Goal: Entertainment & Leisure: Consume media (video, audio)

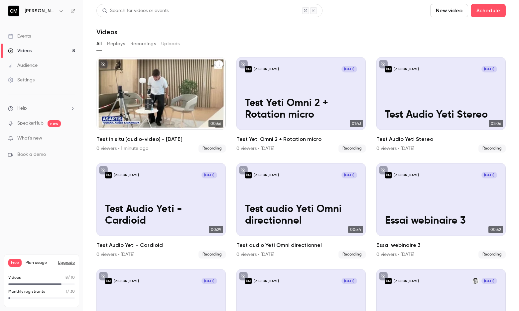
click at [118, 121] on div "[PERSON_NAME] [DATE] Test in situ (audio-video) - [DATE]" at bounding box center [160, 93] width 129 height 73
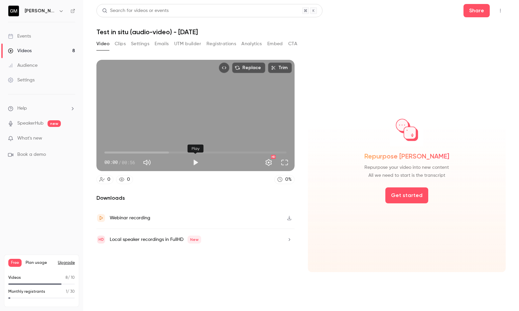
click at [195, 166] on button "Play" at bounding box center [195, 162] width 13 height 13
type input "****"
click at [49, 47] on link "Videos 8" at bounding box center [41, 51] width 83 height 15
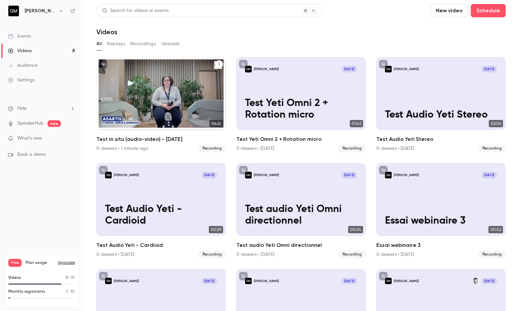
click at [169, 103] on p "Test in situ (audio-video) - 22/09/25" at bounding box center [161, 110] width 112 height 24
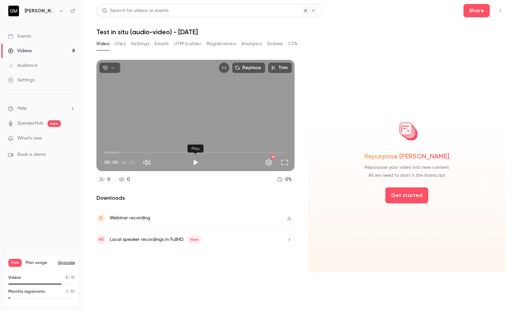
click at [192, 163] on button "Play" at bounding box center [195, 162] width 13 height 13
click at [134, 153] on span "01:01" at bounding box center [195, 152] width 182 height 11
click at [205, 152] on span "03:31" at bounding box center [195, 152] width 182 height 11
click at [192, 159] on button "Pause" at bounding box center [195, 162] width 13 height 13
type input "*****"
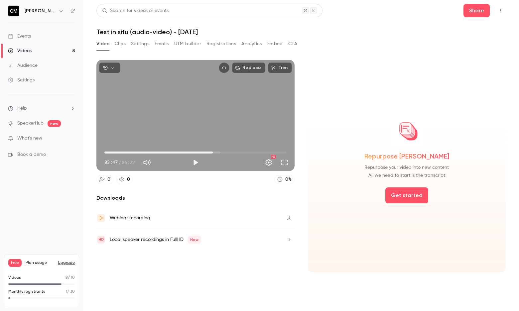
click at [82, 53] on link "Videos 8" at bounding box center [41, 51] width 83 height 15
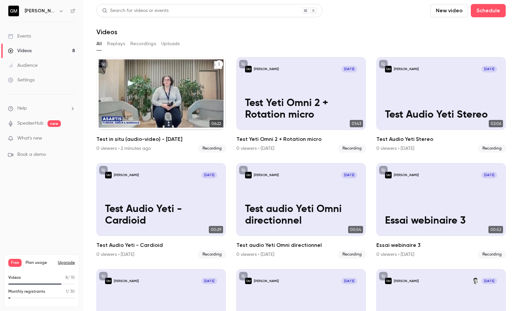
click at [164, 78] on div "Guillaume Mariteau Sep 22 Test in situ (audio-video) - 22/09/25" at bounding box center [160, 93] width 129 height 73
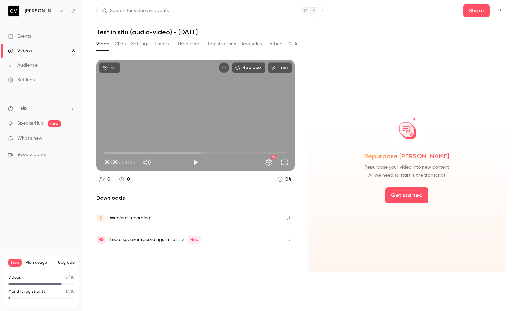
click at [45, 51] on link "Videos 8" at bounding box center [41, 51] width 83 height 15
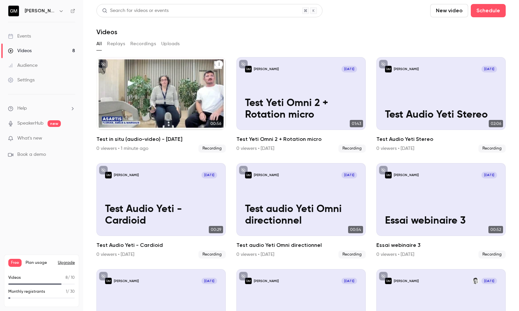
click at [149, 92] on div "Guillaume Mariteau Sep 22 Test in situ (audio-video) - 22/09/25" at bounding box center [160, 93] width 129 height 73
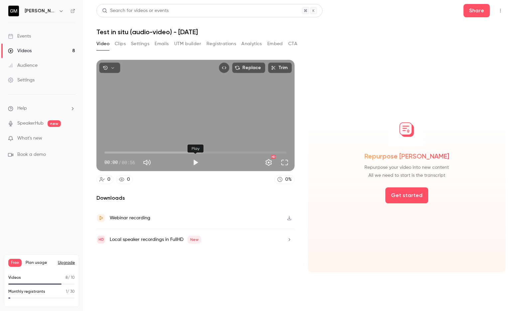
click at [196, 163] on button "Play" at bounding box center [195, 162] width 13 height 13
type input "***"
click at [151, 161] on button "Mute" at bounding box center [146, 162] width 13 height 13
type input "*"
type input "***"
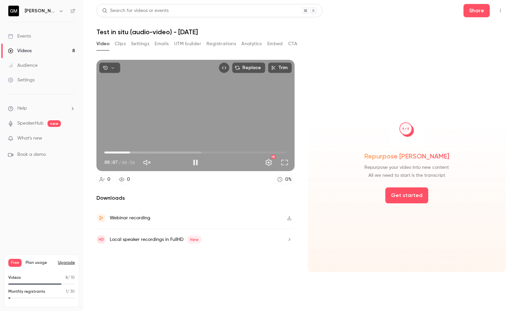
click at [151, 161] on button "Unmute" at bounding box center [146, 162] width 13 height 13
type input "***"
click at [189, 164] on div "Pause" at bounding box center [195, 162] width 13 height 13
click at [193, 163] on button "Pause" at bounding box center [195, 162] width 13 height 13
type input "****"
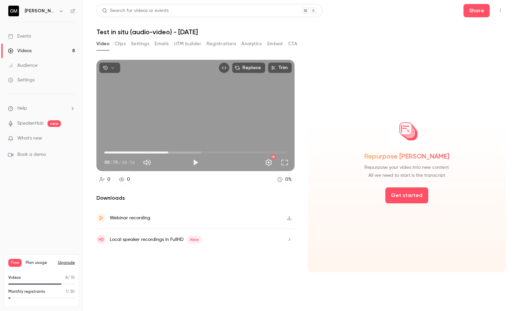
click at [65, 47] on link "Videos 8" at bounding box center [41, 51] width 83 height 15
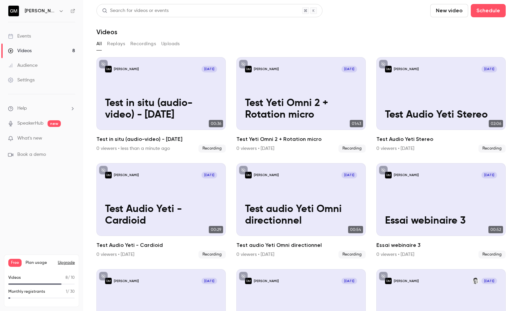
click at [53, 50] on link "Videos 8" at bounding box center [41, 51] width 83 height 15
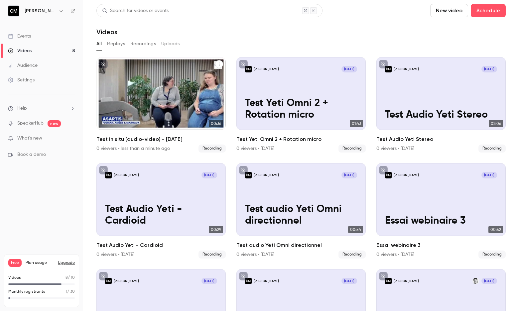
click at [142, 101] on p "Test in situ (audio-video) - 22/09/25" at bounding box center [161, 110] width 112 height 24
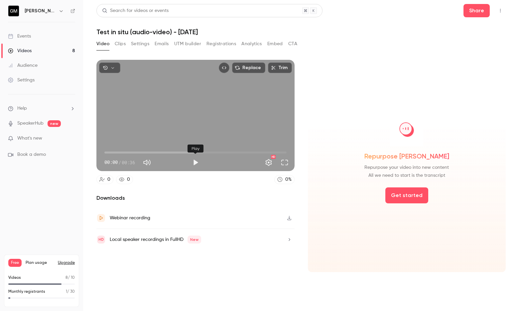
click at [195, 163] on button "Play" at bounding box center [195, 162] width 13 height 13
click at [192, 162] on button "Pause" at bounding box center [195, 162] width 13 height 13
click at [190, 163] on button "Play" at bounding box center [195, 162] width 13 height 13
click at [122, 152] on span "00:03" at bounding box center [195, 152] width 182 height 11
click at [195, 162] on button "Pause" at bounding box center [195, 162] width 13 height 13
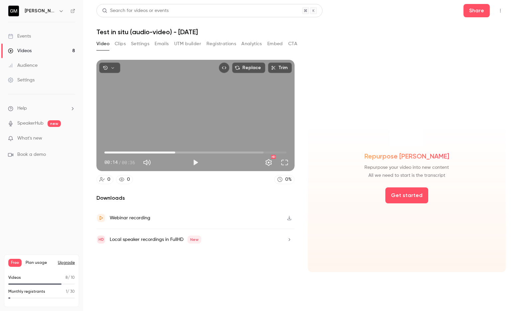
type input "****"
click at [68, 50] on link "Videos 8" at bounding box center [41, 51] width 83 height 15
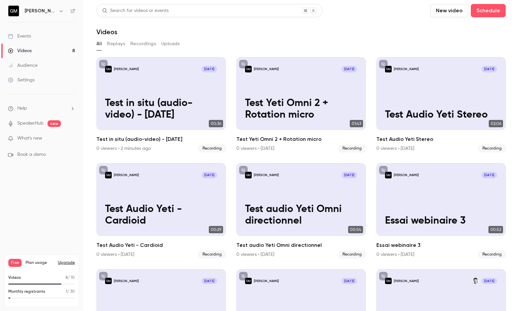
click at [430, 11] on button "New video" at bounding box center [449, 10] width 38 height 13
click at [74, 3] on div at bounding box center [259, 155] width 519 height 311
click at [430, 12] on button "New video" at bounding box center [449, 10] width 38 height 13
click at [373, 31] on div "Record" at bounding box center [394, 29] width 51 height 7
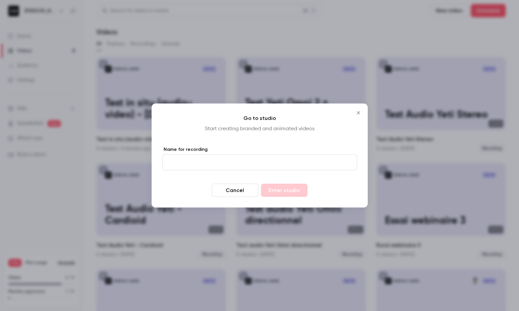
click at [248, 166] on input "Name for recording" at bounding box center [259, 163] width 195 height 16
click at [242, 192] on button "Cancel" at bounding box center [235, 190] width 47 height 13
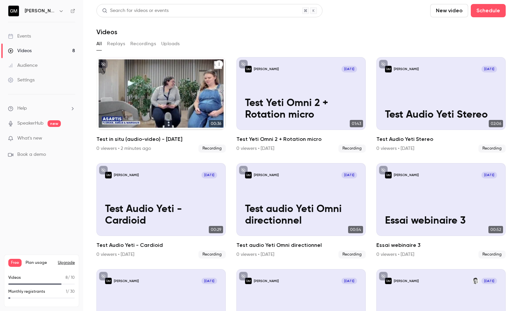
click at [219, 62] on button "Test in situ (audio-video) - 22/09/25" at bounding box center [219, 64] width 8 height 8
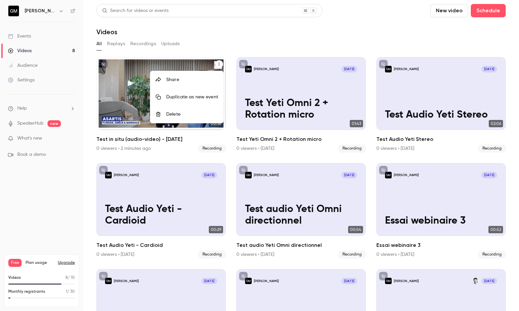
click at [190, 115] on div "Delete" at bounding box center [192, 114] width 52 height 7
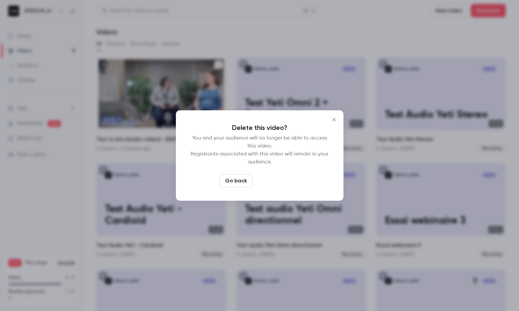
click at [267, 183] on button "Delete video" at bounding box center [277, 180] width 44 height 13
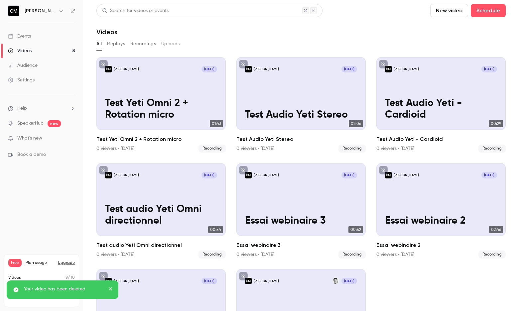
click at [430, 12] on button "New video" at bounding box center [449, 10] width 38 height 13
click at [362, 29] on icon at bounding box center [360, 29] width 5 height 4
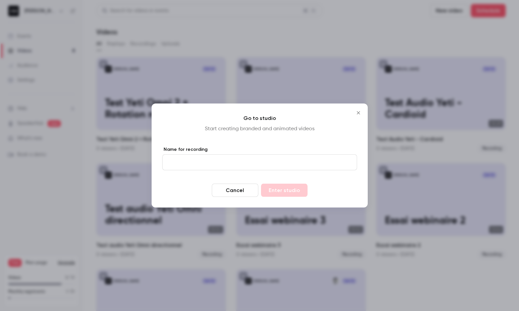
click at [268, 159] on input "Name for recording" at bounding box center [259, 163] width 195 height 16
type input "**********"
click at [288, 187] on button "Enter studio" at bounding box center [284, 190] width 47 height 13
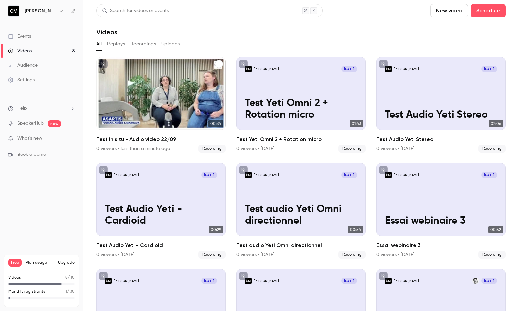
click at [189, 91] on div "[PERSON_NAME] [DATE] Test in situ - Audio video 22/09" at bounding box center [160, 93] width 129 height 73
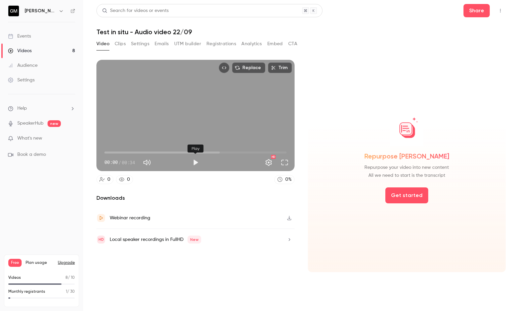
click at [198, 163] on button "Play" at bounding box center [195, 162] width 13 height 13
click at [182, 152] on span "00:15" at bounding box center [195, 152] width 182 height 11
click at [125, 151] on span "00:17" at bounding box center [195, 152] width 182 height 11
click at [200, 166] on button "Pause" at bounding box center [195, 162] width 13 height 13
click at [200, 166] on button "Play" at bounding box center [195, 162] width 13 height 13
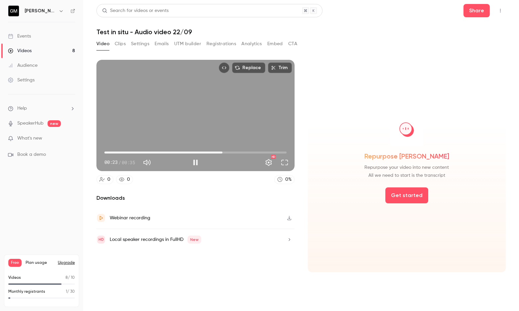
click at [223, 152] on span "00:23" at bounding box center [195, 152] width 182 height 11
click at [142, 151] on span "00:24" at bounding box center [195, 152] width 182 height 11
click at [197, 162] on button "Pause" at bounding box center [195, 162] width 13 height 13
type input "****"
click at [76, 53] on link "Videos 8" at bounding box center [41, 51] width 83 height 15
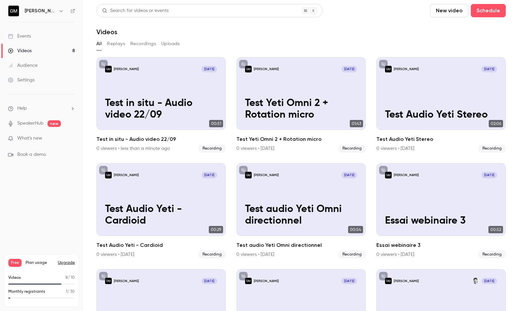
click at [50, 53] on link "Videos 8" at bounding box center [41, 51] width 83 height 15
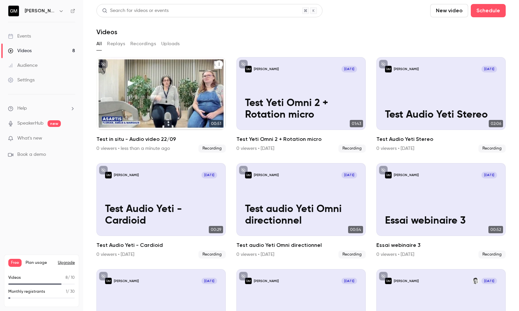
click at [146, 81] on div "[PERSON_NAME] [DATE] Test in situ - Audio video 22/09" at bounding box center [160, 93] width 129 height 73
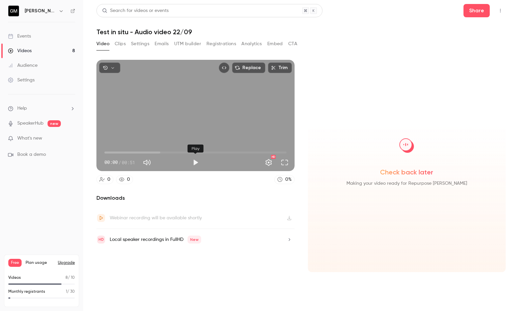
click at [197, 164] on button "Play" at bounding box center [195, 162] width 13 height 13
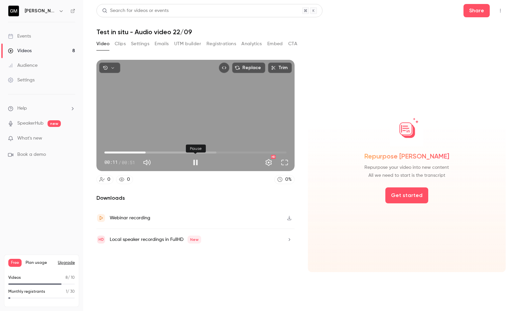
type input "****"
click at [196, 158] on button "Pause" at bounding box center [195, 162] width 13 height 13
click at [63, 45] on link "Videos 8" at bounding box center [41, 51] width 83 height 15
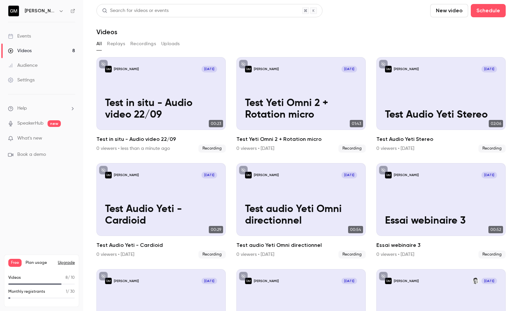
click at [43, 46] on link "Videos 8" at bounding box center [41, 51] width 83 height 15
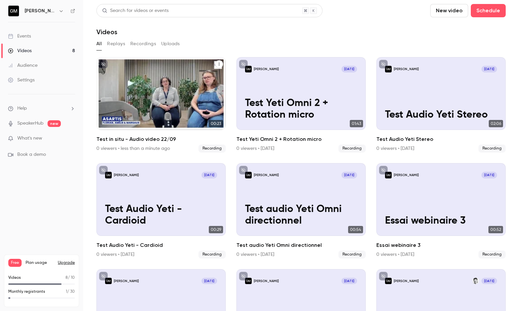
click at [157, 82] on div "[PERSON_NAME] [DATE] Test in situ - Audio video 22/09" at bounding box center [160, 93] width 129 height 73
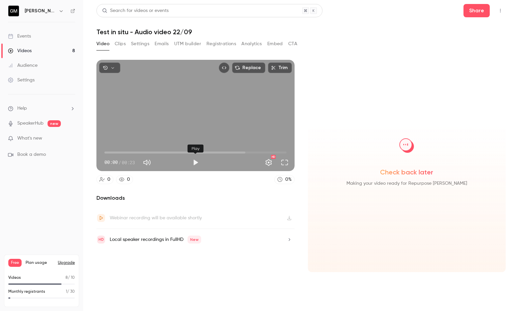
click at [195, 160] on button "Play" at bounding box center [195, 162] width 13 height 13
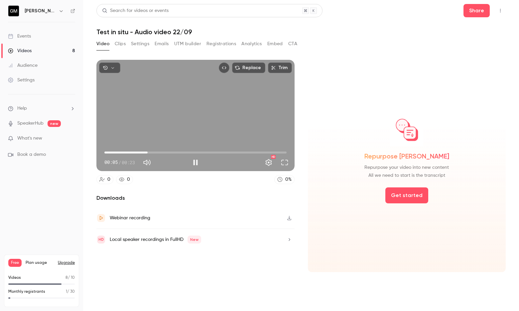
click at [201, 152] on span "00:05" at bounding box center [195, 152] width 182 height 11
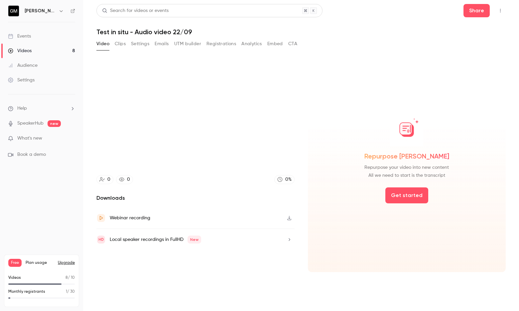
type input "****"
click at [30, 52] on div "Videos" at bounding box center [20, 51] width 24 height 7
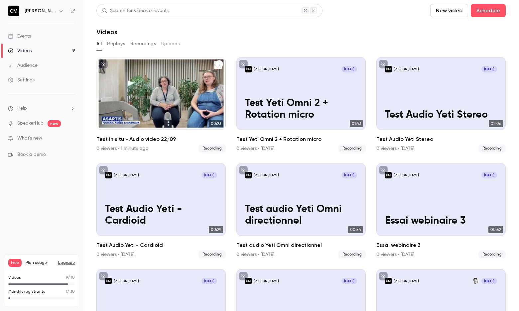
click at [154, 93] on div "[PERSON_NAME] [DATE] Test in situ - Audio video 22/09" at bounding box center [160, 93] width 129 height 73
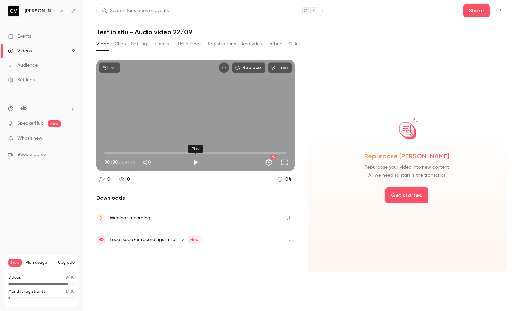
click at [194, 162] on button "Play" at bounding box center [195, 162] width 13 height 13
click at [188, 152] on span "00:01" at bounding box center [195, 152] width 182 height 11
click at [194, 162] on button "Pause" at bounding box center [195, 162] width 13 height 13
type input "****"
click at [71, 46] on link "Videos 9" at bounding box center [41, 51] width 83 height 15
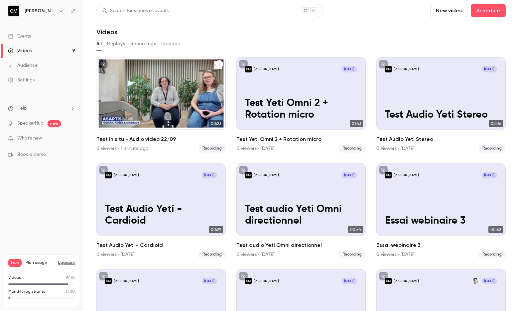
click at [168, 103] on p "Test in situ - Audio video 22/09" at bounding box center [161, 110] width 112 height 24
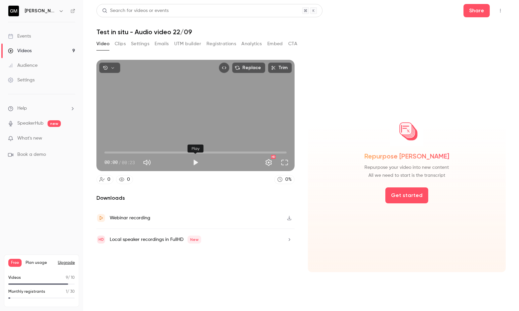
click at [193, 158] on button "Play" at bounding box center [195, 162] width 13 height 13
click at [184, 151] on span "00:10" at bounding box center [195, 152] width 182 height 11
click at [231, 152] on span "00:11" at bounding box center [195, 152] width 182 height 11
click at [196, 162] on button "Pause" at bounding box center [195, 162] width 13 height 13
click at [168, 150] on span "00:18" at bounding box center [195, 152] width 182 height 11
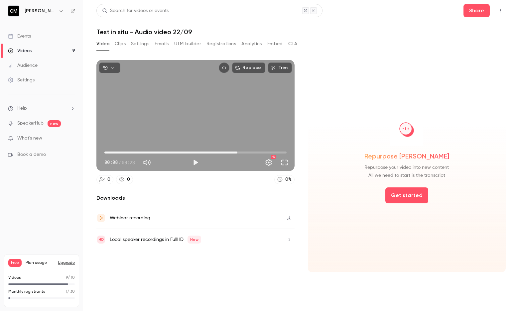
click at [238, 154] on span "00:17" at bounding box center [195, 152] width 182 height 11
click at [141, 150] on span "00:17" at bounding box center [195, 152] width 182 height 11
click at [199, 168] on button "Play" at bounding box center [195, 162] width 13 height 13
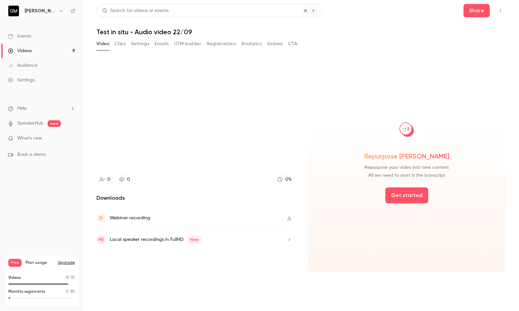
click at [223, 195] on h2 "Downloads" at bounding box center [195, 198] width 198 height 8
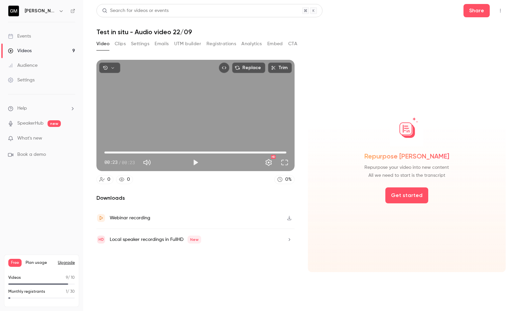
type input "****"
click at [28, 49] on div "Videos" at bounding box center [20, 51] width 24 height 7
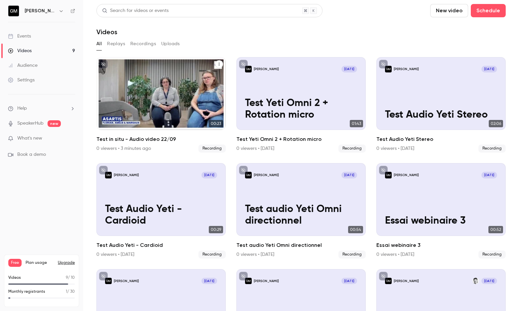
click at [219, 64] on icon "Test in situ - Audio video 22/09" at bounding box center [219, 64] width 1 height 3
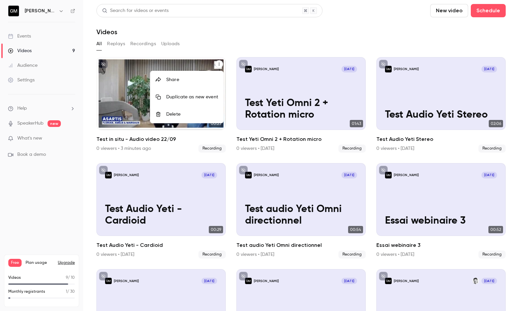
click at [184, 112] on div "Delete" at bounding box center [192, 114] width 52 height 7
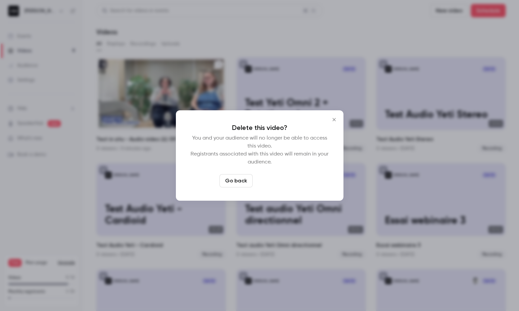
click at [271, 180] on button "Delete video" at bounding box center [277, 180] width 44 height 13
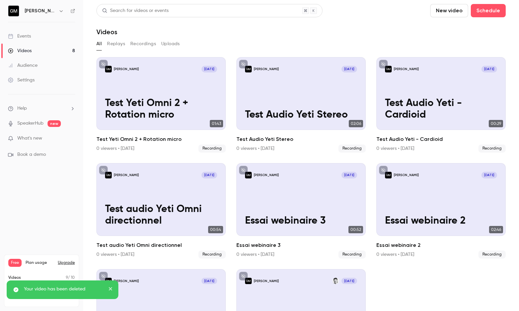
click at [430, 16] on button "New video" at bounding box center [449, 10] width 38 height 13
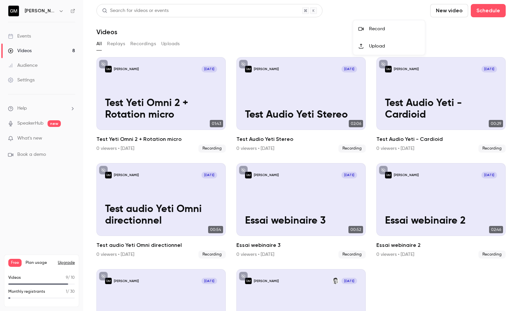
click at [368, 35] on li "Record" at bounding box center [389, 28] width 72 height 17
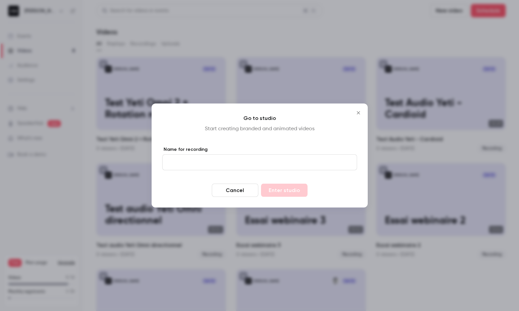
click at [254, 159] on input "Name for recording" at bounding box center [259, 163] width 195 height 16
type input "**********"
click at [284, 190] on button "Enter studio" at bounding box center [284, 190] width 47 height 13
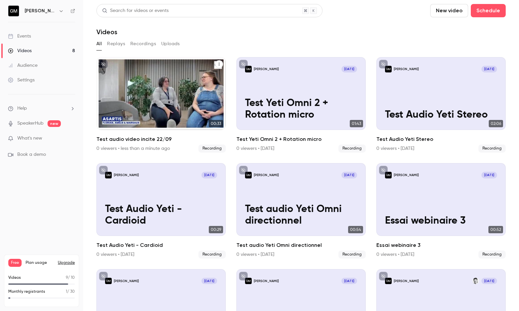
click at [149, 91] on div "[PERSON_NAME] [DATE] Test audio video incite 22/09" at bounding box center [160, 93] width 129 height 73
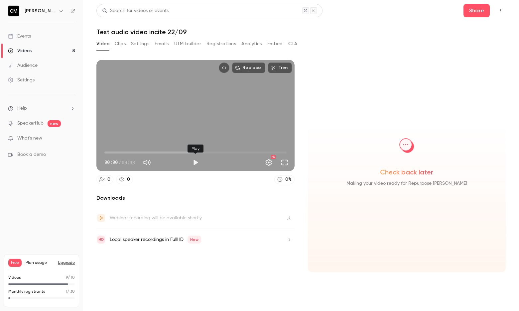
click at [196, 166] on button "Play" at bounding box center [195, 162] width 13 height 13
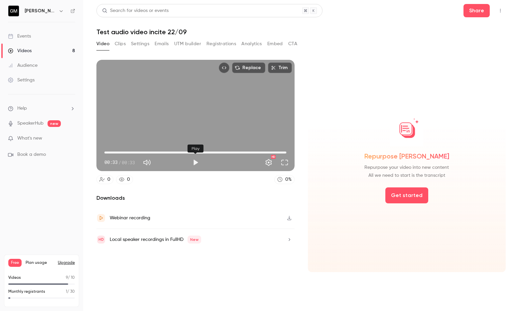
click at [197, 163] on button "Play" at bounding box center [195, 162] width 13 height 13
click at [197, 163] on button "Pause" at bounding box center [195, 162] width 13 height 13
type input "****"
